Goal: Navigation & Orientation: Find specific page/section

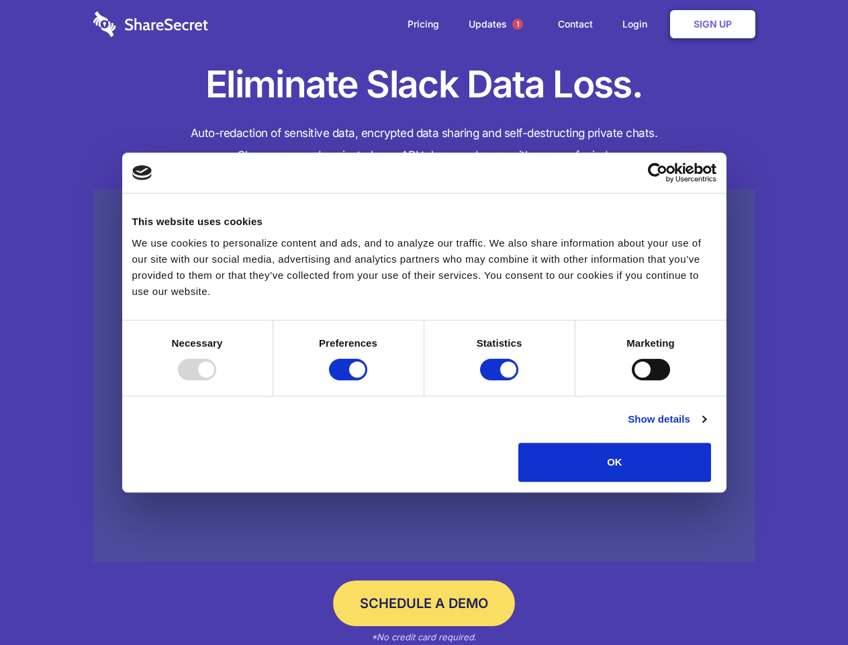
click at [216, 380] on div at bounding box center [197, 369] width 38 height 21
click at [367, 380] on input "Preferences" at bounding box center [348, 369] width 38 height 21
checkbox input "false"
click at [501, 380] on input "Statistics" at bounding box center [499, 369] width 38 height 21
checkbox input "false"
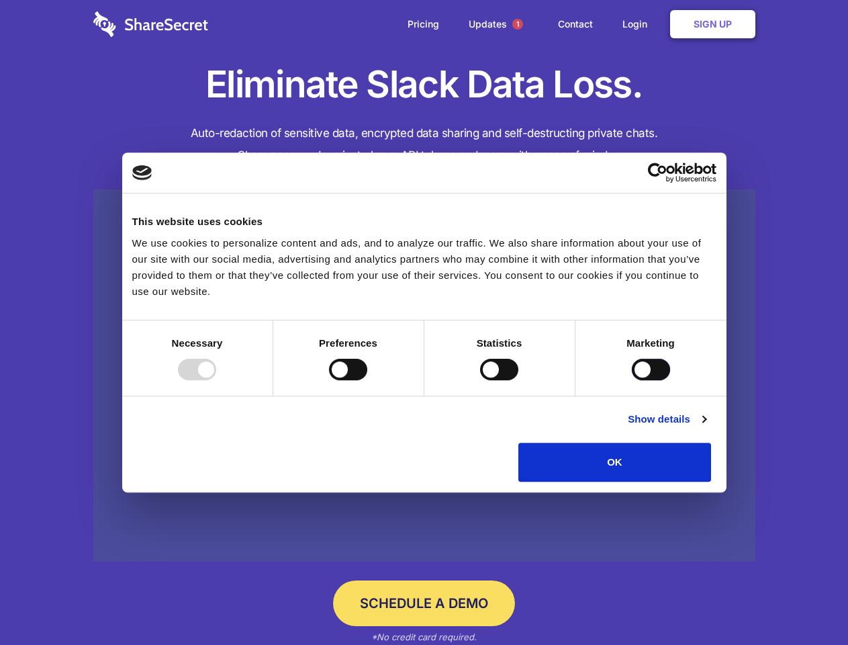
click at [632, 380] on input "Marketing" at bounding box center [651, 369] width 38 height 21
checkbox input "true"
click at [706, 427] on link "Show details" at bounding box center [667, 419] width 78 height 16
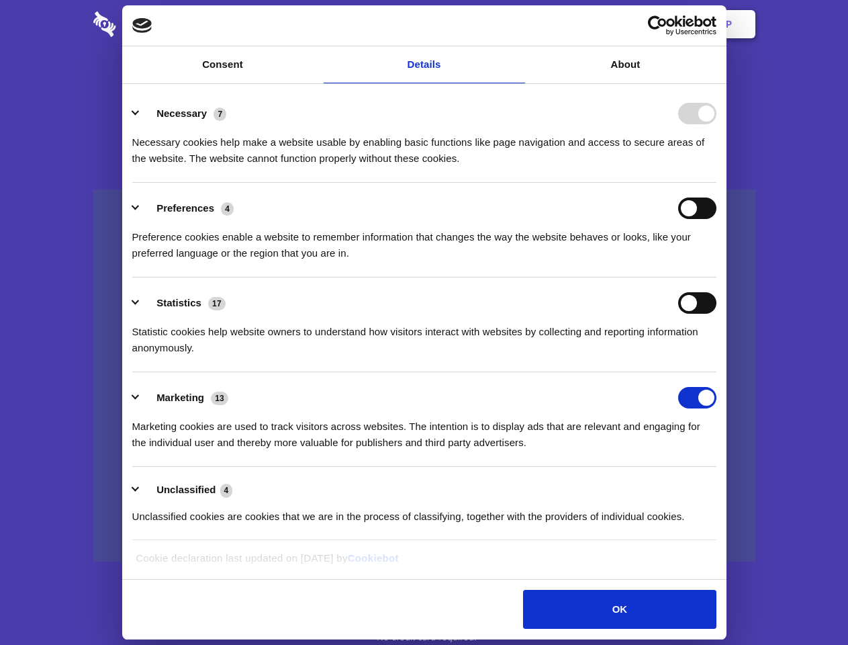
click at [717, 183] on li "Necessary 7 Necessary cookies help make a website usable by enabling basic func…" at bounding box center [424, 135] width 584 height 95
click at [517, 24] on span "1" at bounding box center [517, 24] width 11 height 11
